Goal: Information Seeking & Learning: Learn about a topic

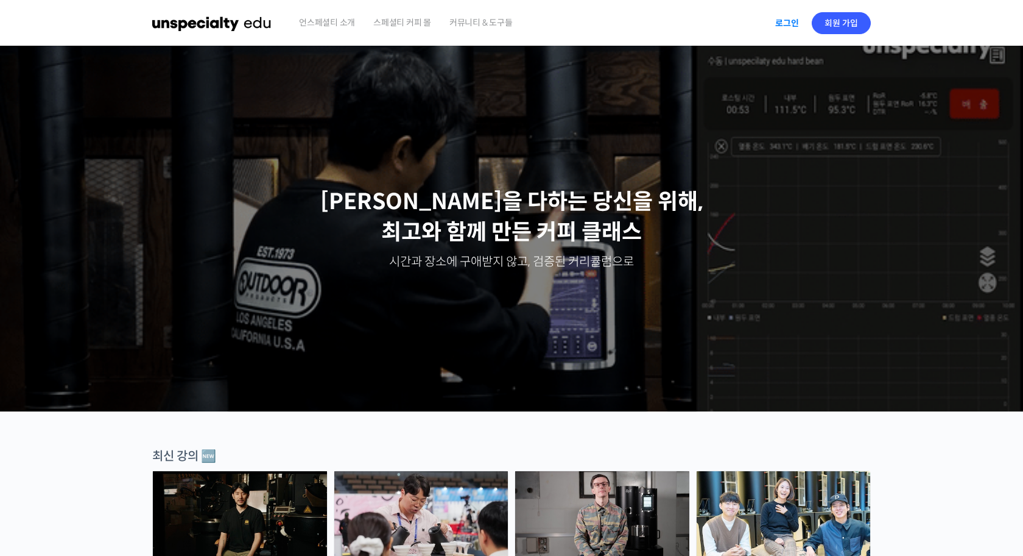
click at [786, 23] on link "로그인" at bounding box center [787, 23] width 38 height 28
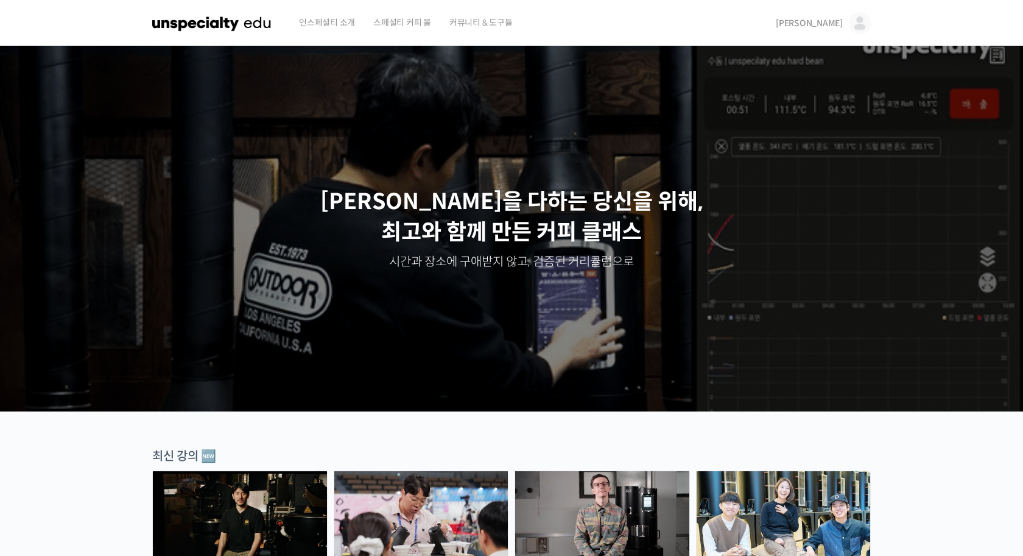
click at [833, 21] on span "김민준" at bounding box center [809, 23] width 67 height 11
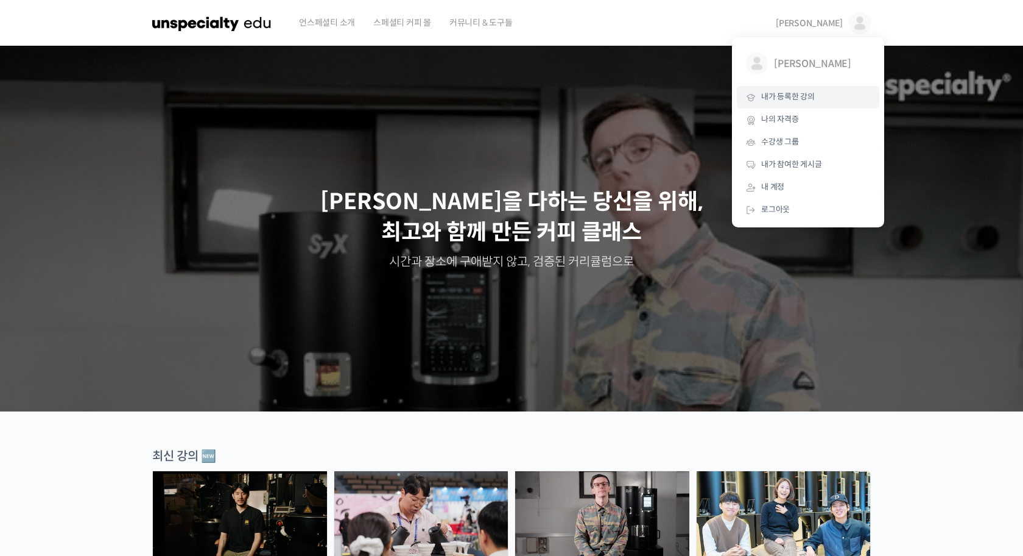
click at [803, 90] on link "내가 등록한 강의" at bounding box center [808, 97] width 143 height 23
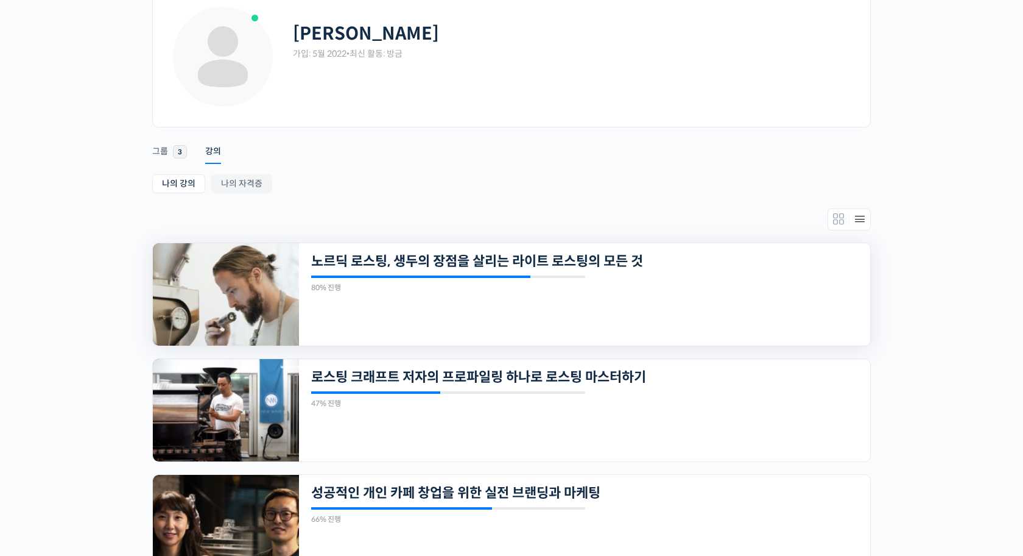
scroll to position [127, 0]
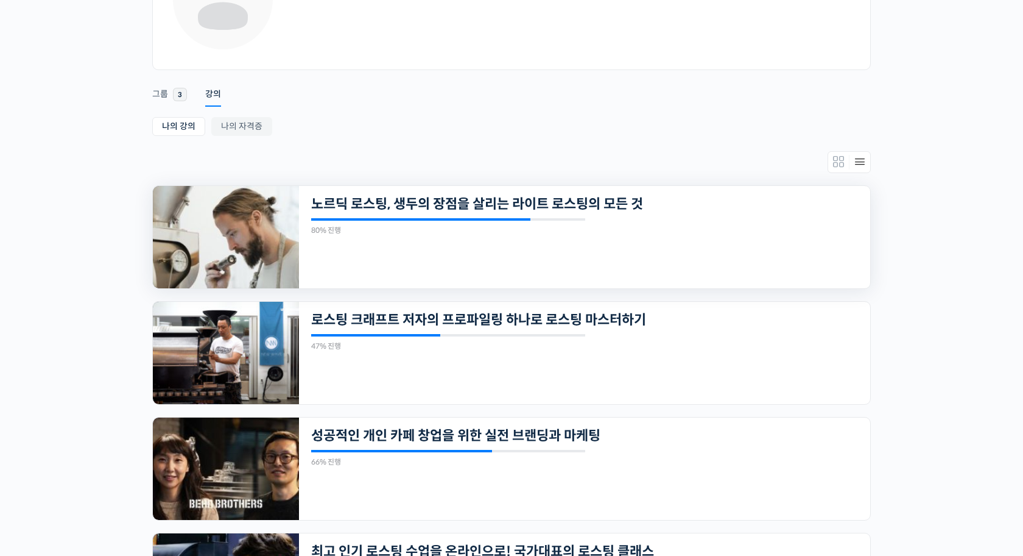
click at [233, 239] on img at bounding box center [226, 237] width 146 height 102
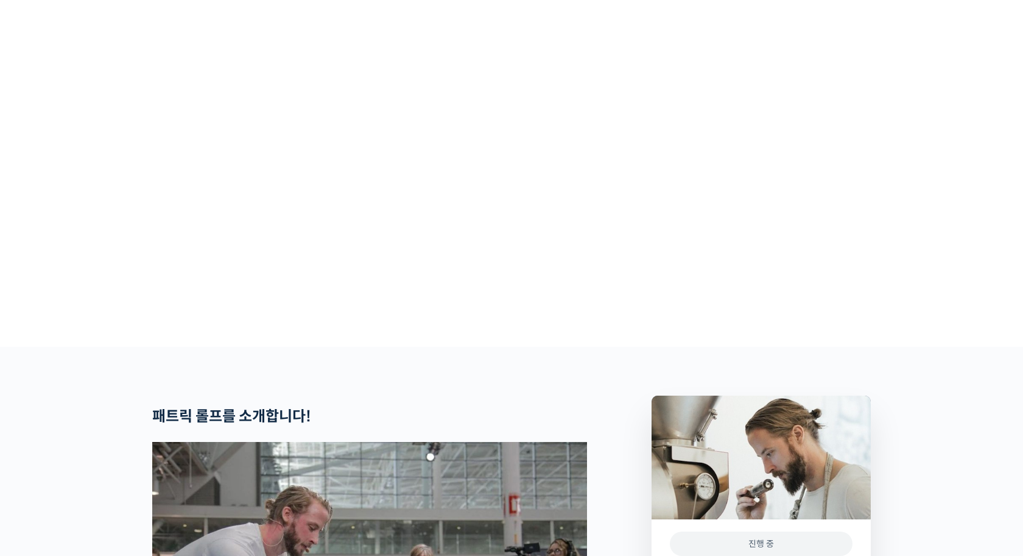
scroll to position [331, 0]
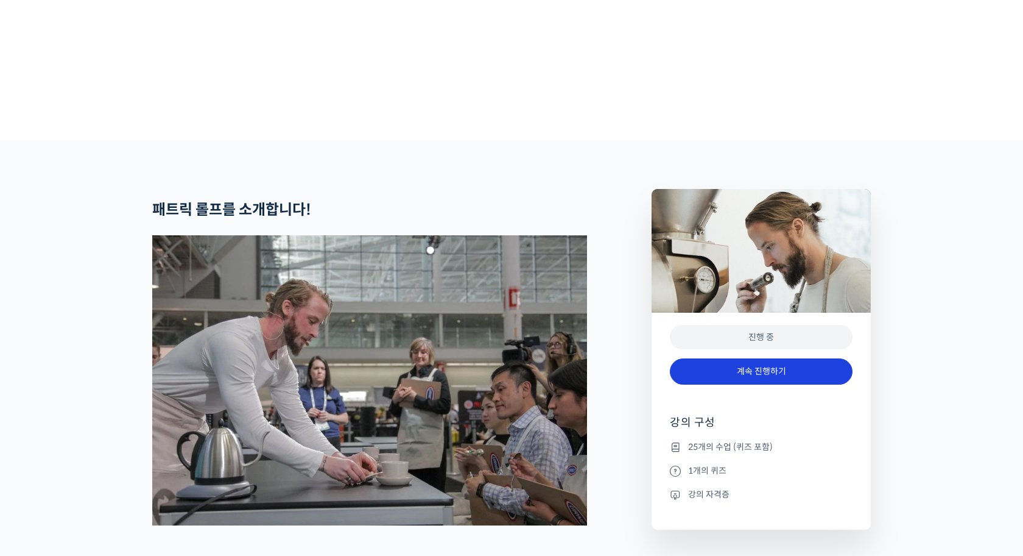
click at [708, 384] on link "계속 진행하기" at bounding box center [761, 371] width 183 height 26
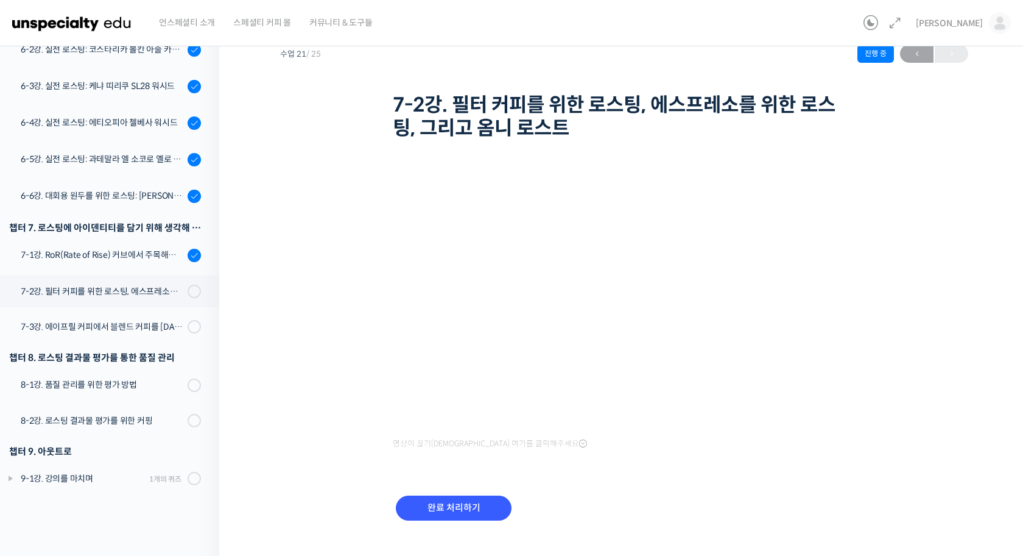
scroll to position [42, 0]
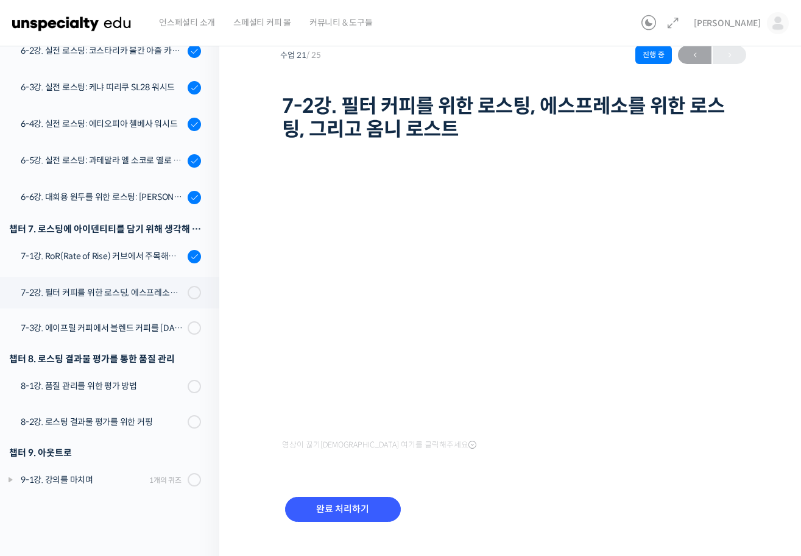
click at [670, 457] on div "영상이 끊기[DEMOGRAPHIC_DATA] 여기를 클릭해주세요 완료 처리하기" at bounding box center [513, 349] width 463 height 409
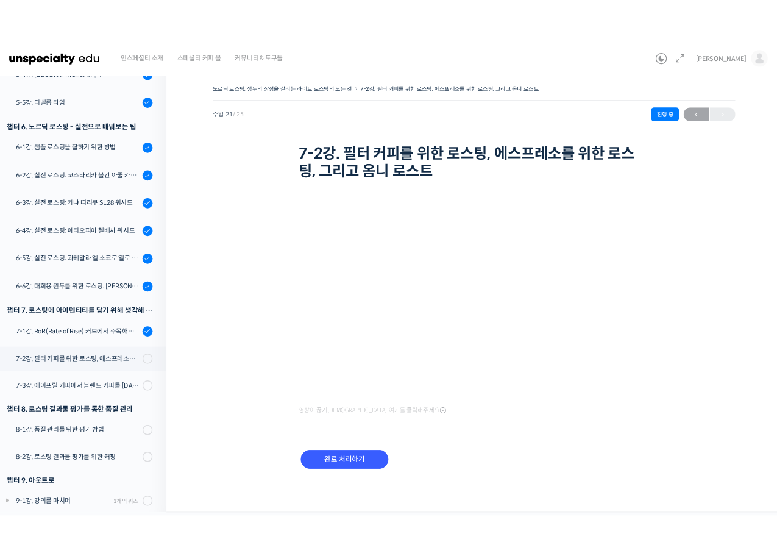
scroll to position [33, 0]
